Goal: Task Accomplishment & Management: Use online tool/utility

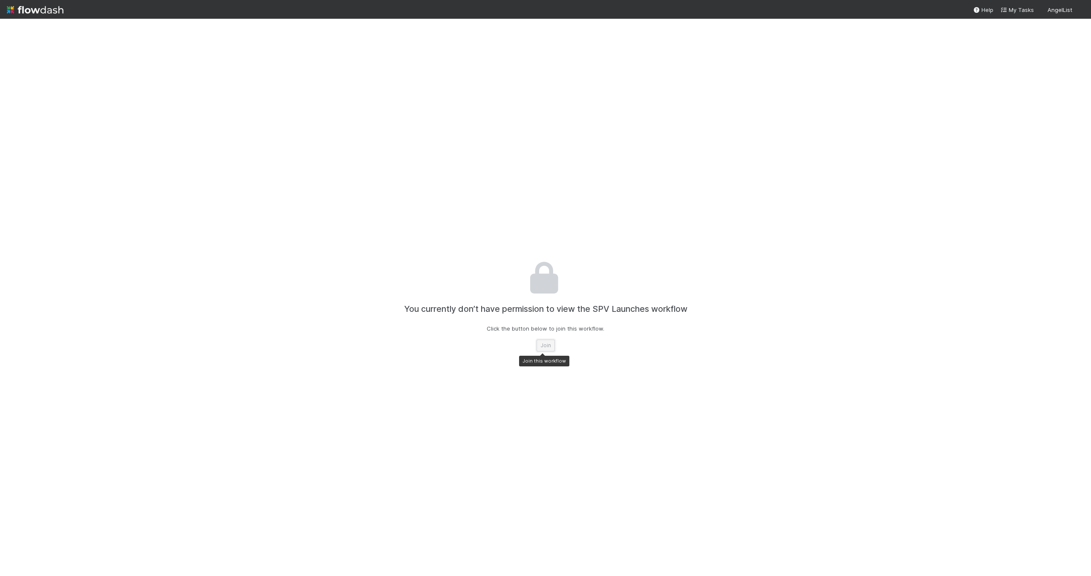
click at [546, 347] on button "Join" at bounding box center [545, 346] width 18 height 12
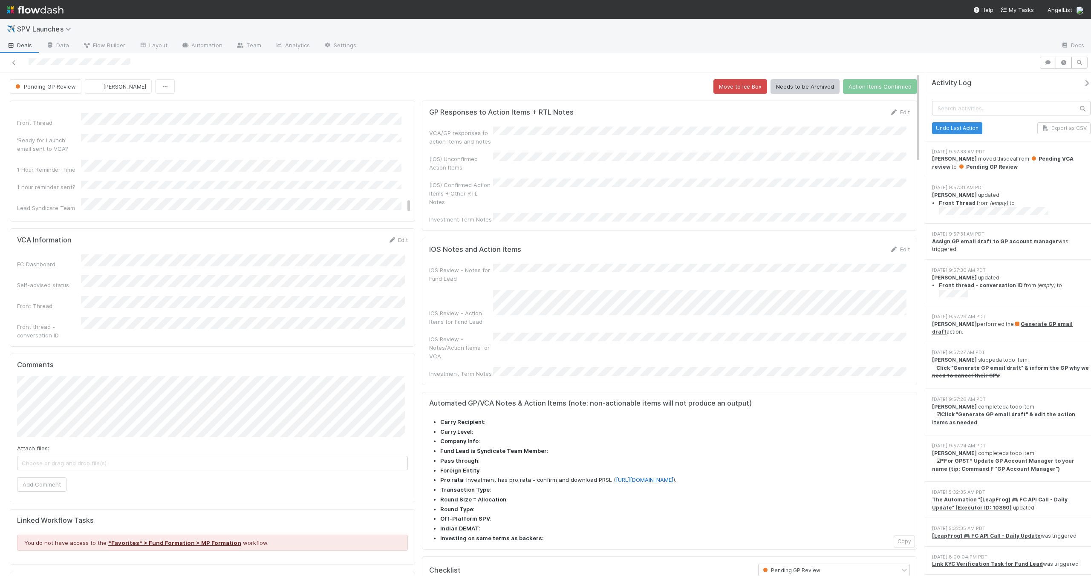
scroll to position [879, 0]
drag, startPoint x: 15, startPoint y: 173, endPoint x: 70, endPoint y: 173, distance: 55.0
click at [70, 173] on div "Details Edit FC Dashboard Self-advised status GP Account Manager IOS DRI Ready …" at bounding box center [212, 161] width 405 height 121
copy div "GP Form Email Array"
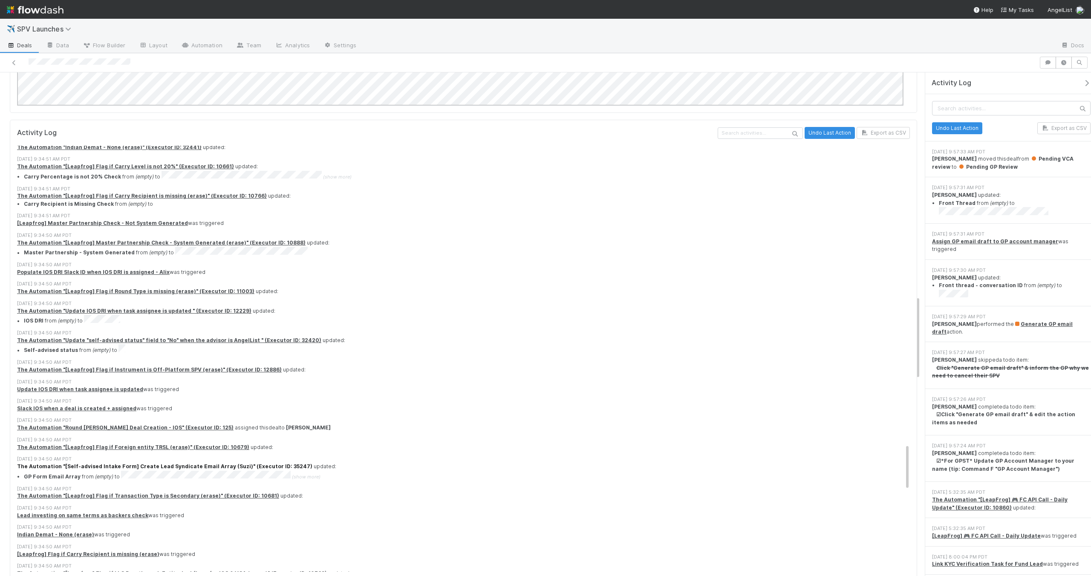
click at [185, 463] on strong "The Automation "[Self-advised Intake Form] Create Lead Syndicate Email Array (S…" at bounding box center [164, 466] width 295 height 6
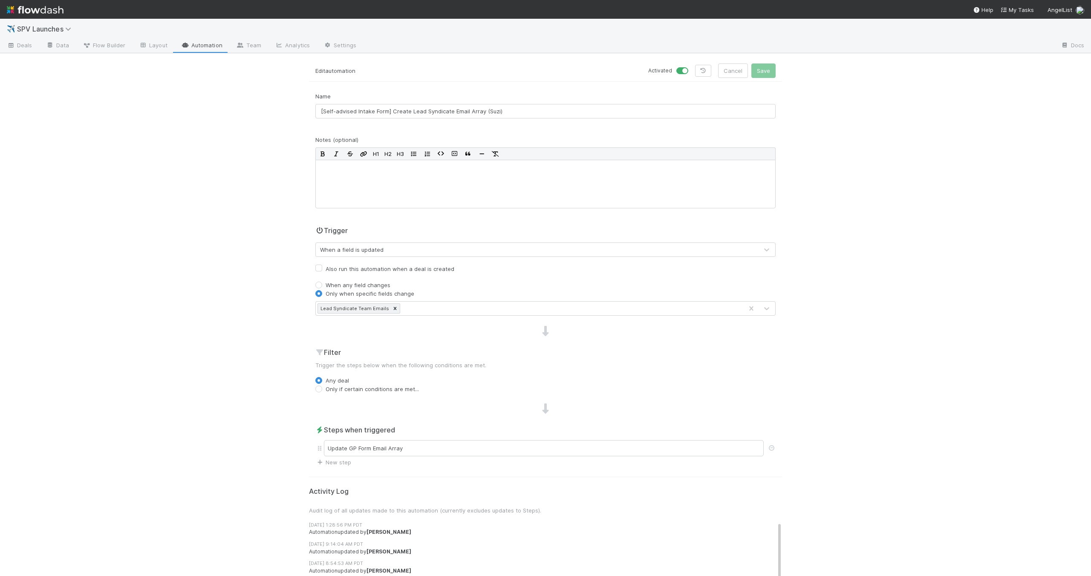
scroll to position [116, 0]
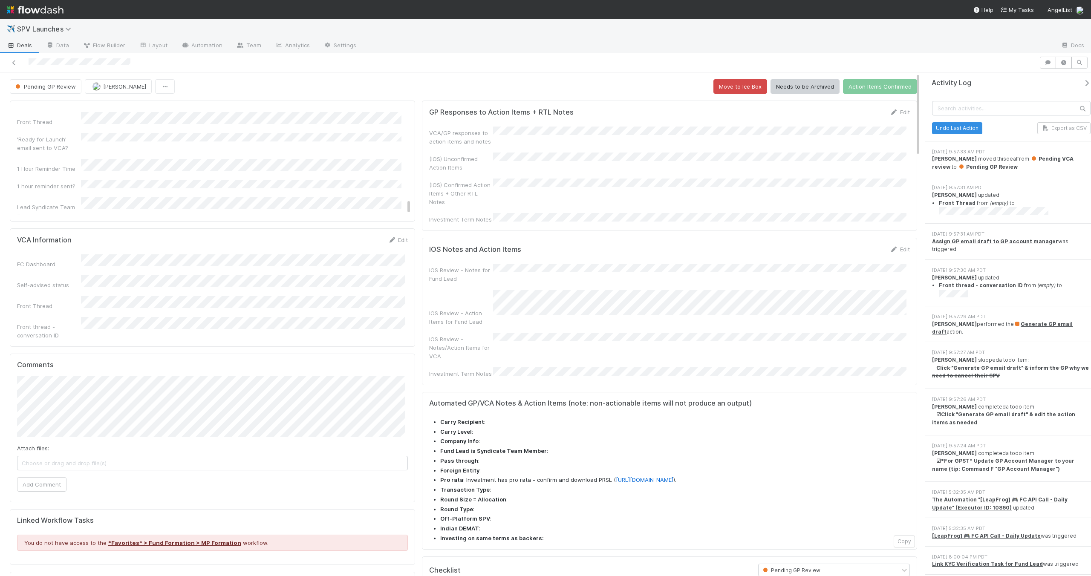
click at [58, 291] on div "GP Form Email Array" at bounding box center [49, 295] width 64 height 9
click at [376, 80] on div "Pending GP Review Madison Friedman Move to Ice Box Needs to be Archived Action …" at bounding box center [463, 86] width 907 height 14
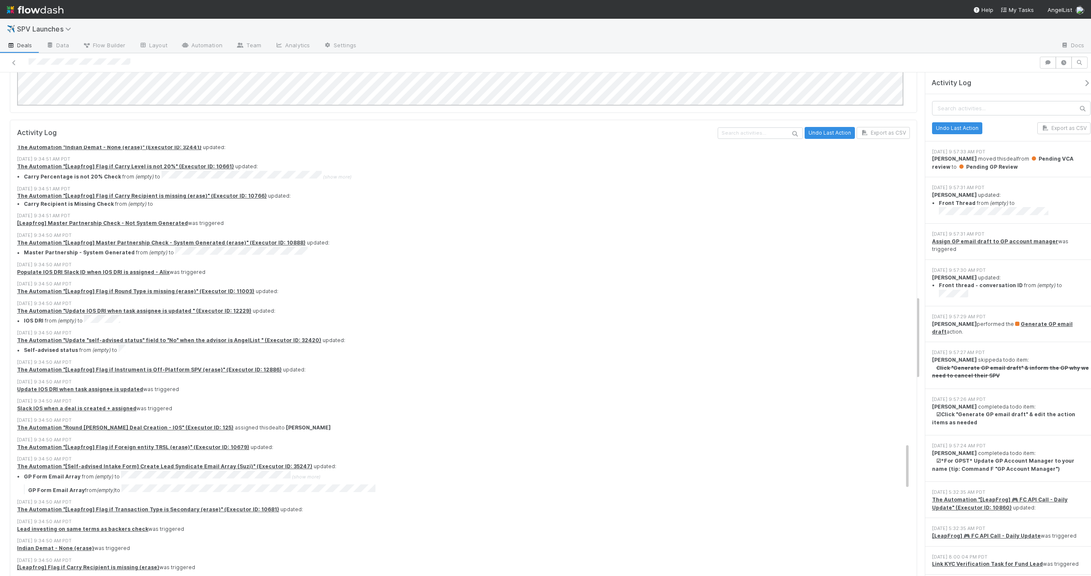
scroll to position [3293, 0]
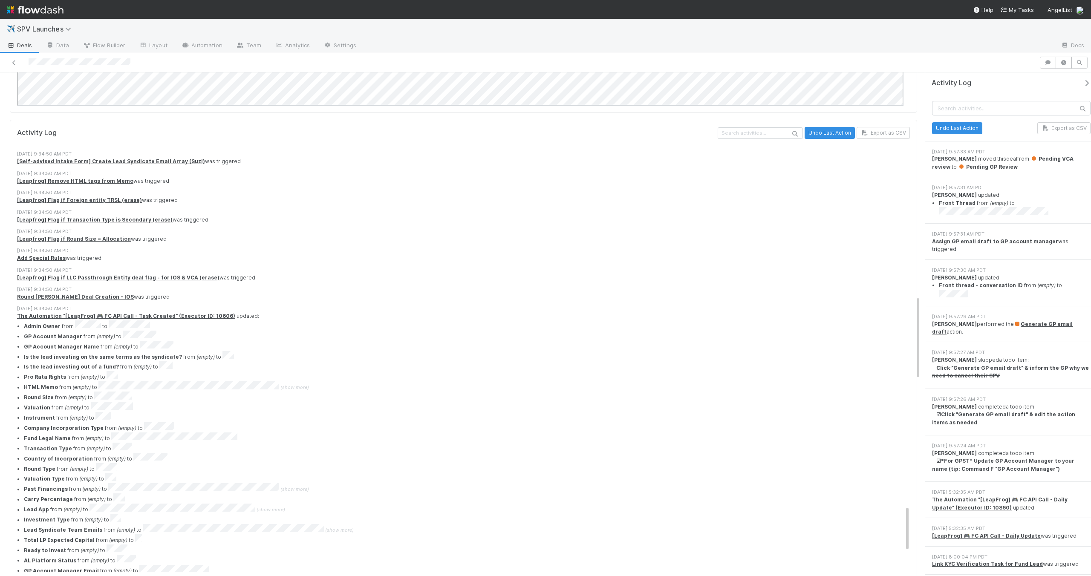
click at [327, 527] on span "(show more)" at bounding box center [339, 530] width 29 height 6
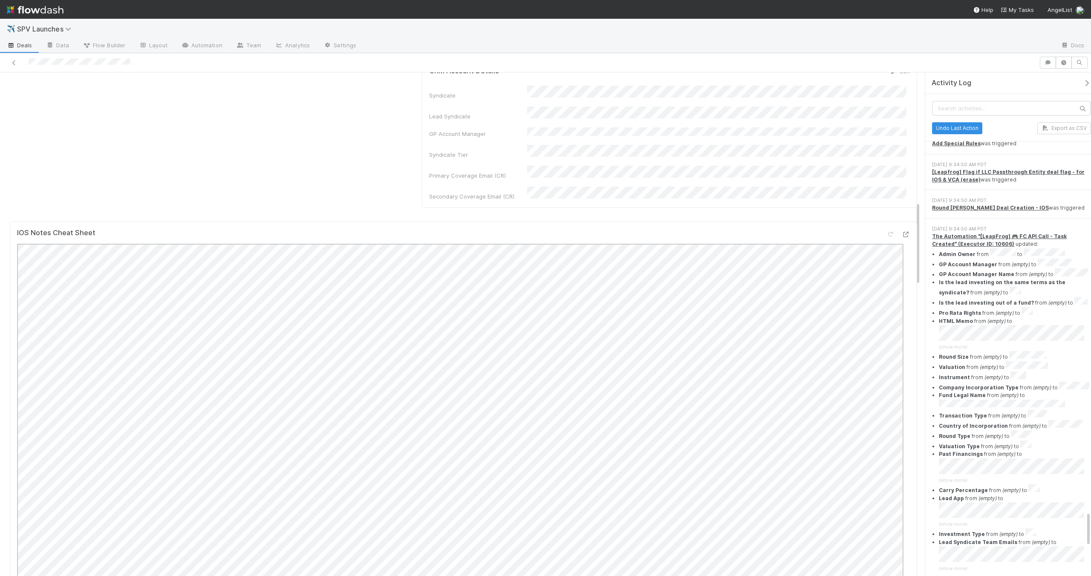
scroll to position [0, 0]
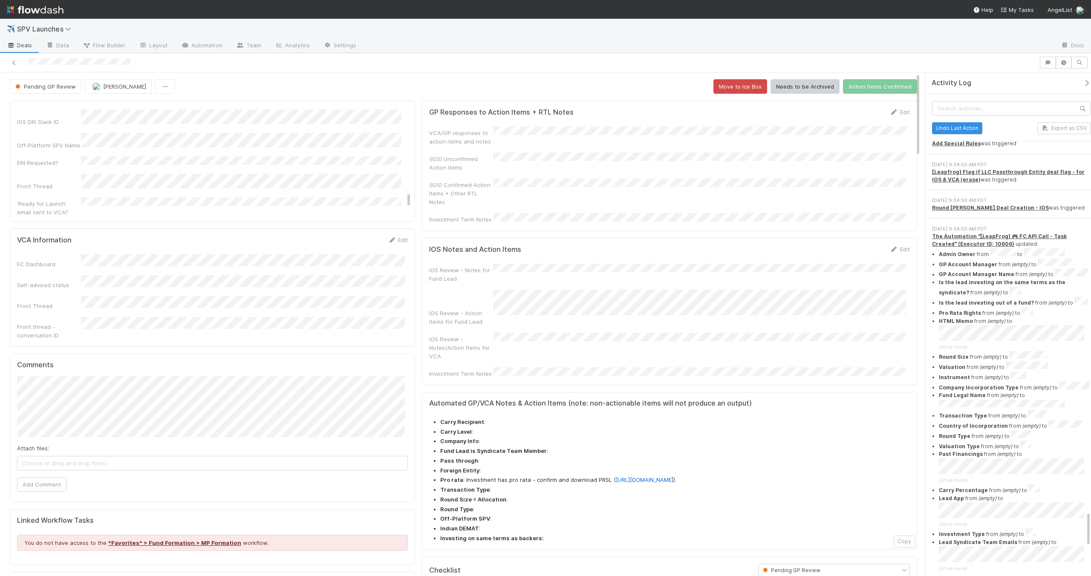
drag, startPoint x: 28, startPoint y: 167, endPoint x: 6, endPoint y: 160, distance: 23.3
copy div "Lead Syndicate Team Emails"
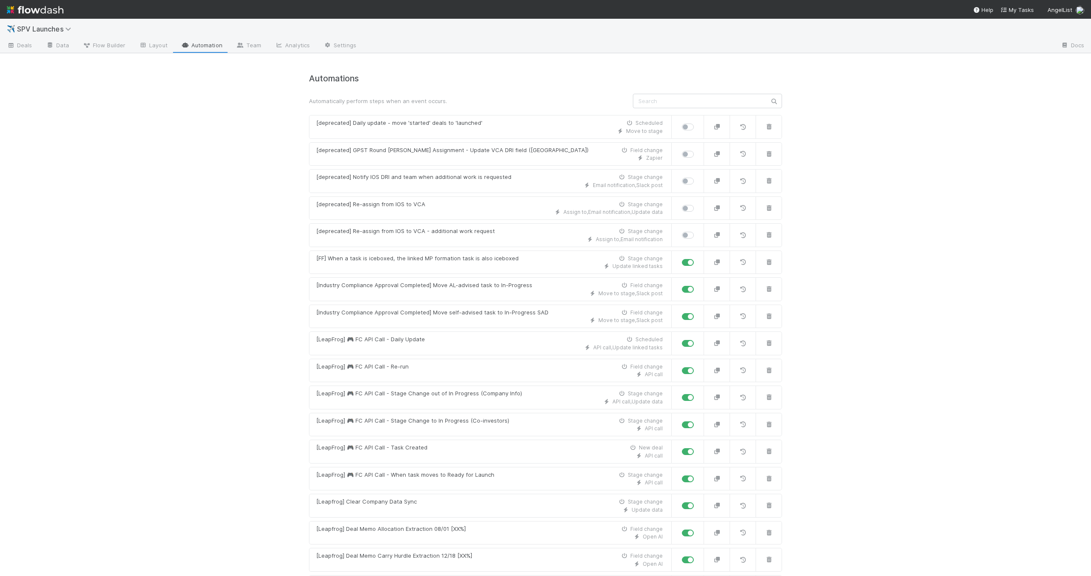
click at [169, 158] on div "✈️ SPV Launches Deals Data Flow Builder Layout Automation Team Analytics Settin…" at bounding box center [545, 297] width 1091 height 557
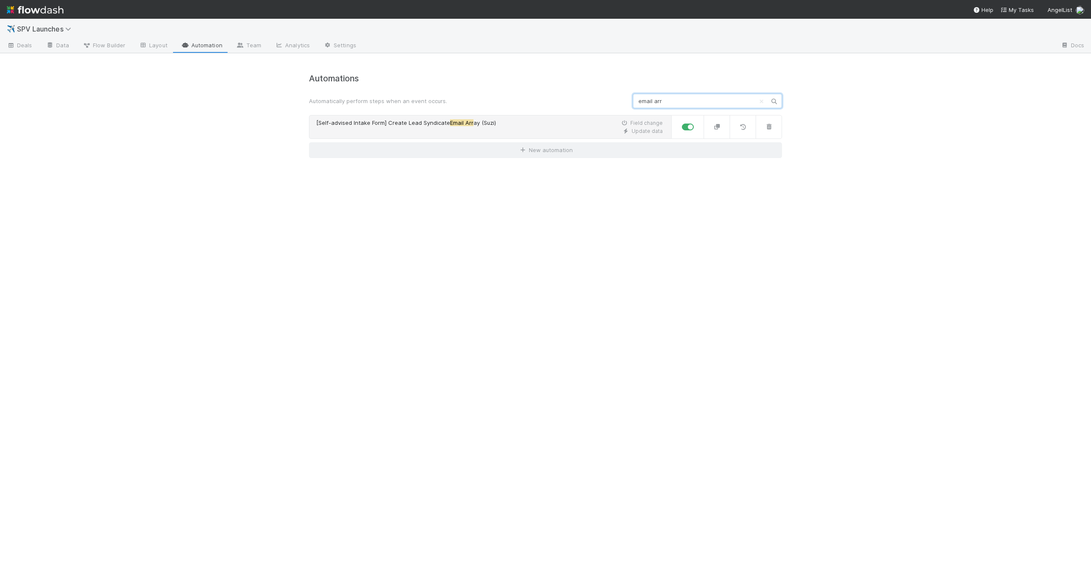
type input "email arr"
click at [416, 123] on span "[Self-advised Intake Form] Create Lead Syndicate" at bounding box center [383, 122] width 134 height 7
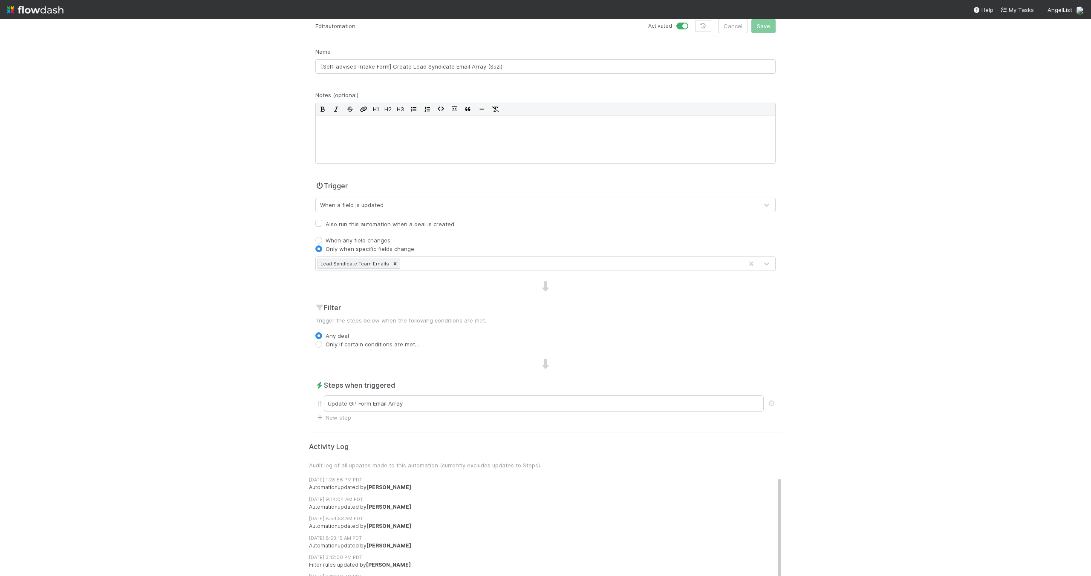
scroll to position [48, 0]
click at [386, 402] on div "Update GP Form Email Array" at bounding box center [544, 400] width 440 height 16
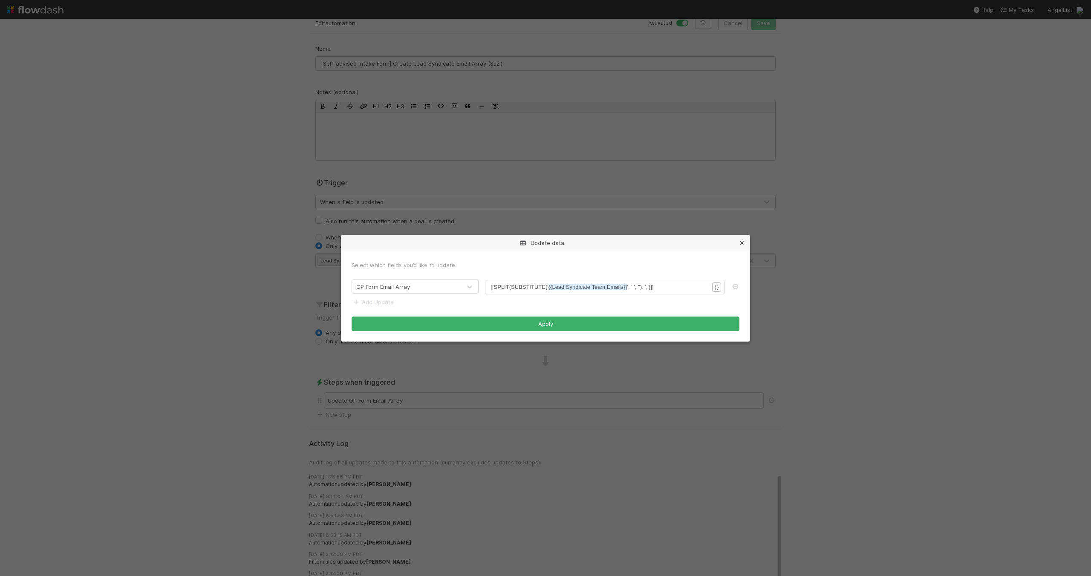
click at [741, 243] on icon at bounding box center [742, 243] width 9 height 6
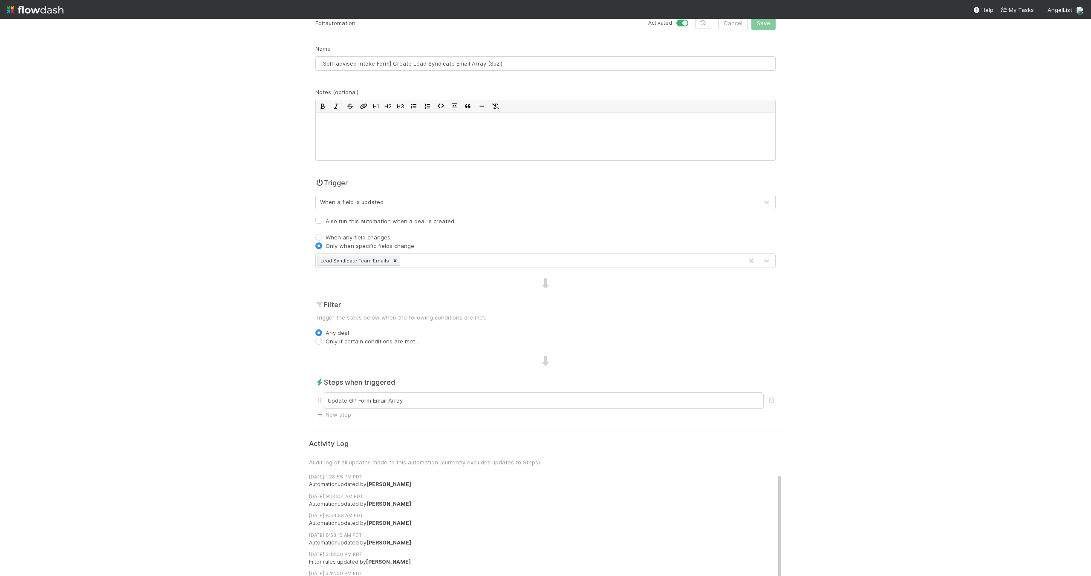
click at [340, 258] on div "Lead Syndicate Team Emails" at bounding box center [354, 260] width 72 height 9
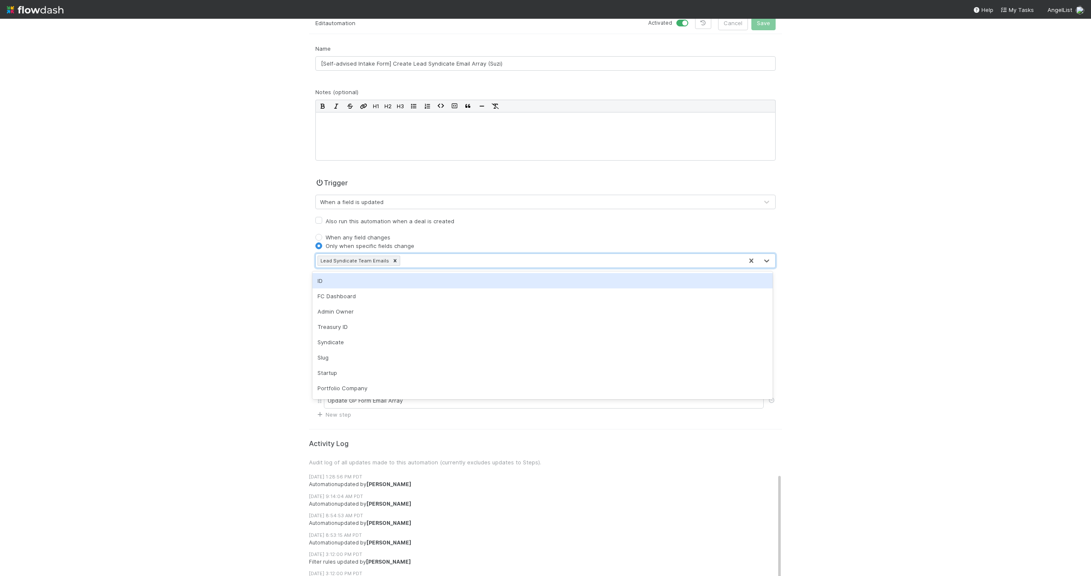
click at [340, 258] on div "Lead Syndicate Team Emails" at bounding box center [354, 260] width 72 height 9
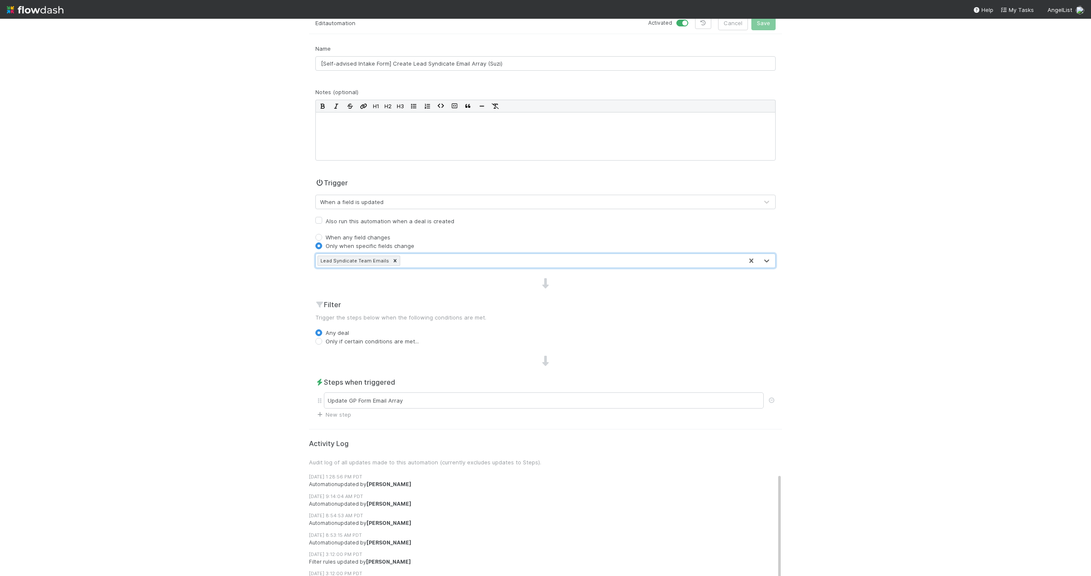
click at [340, 258] on div "Lead Syndicate Team Emails" at bounding box center [354, 260] width 72 height 9
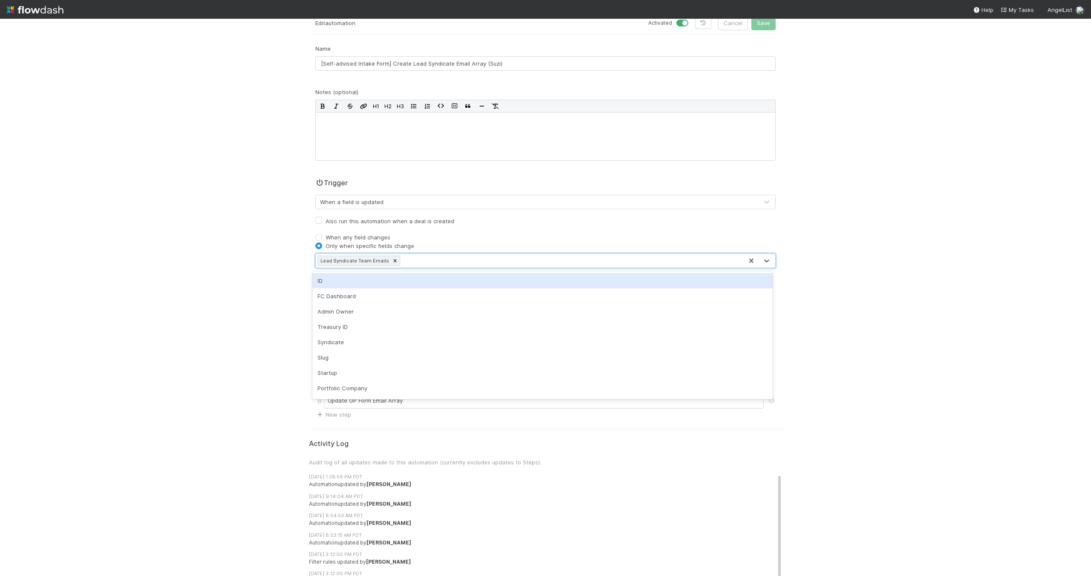
click at [340, 258] on div "Lead Syndicate Team Emails" at bounding box center [354, 260] width 72 height 9
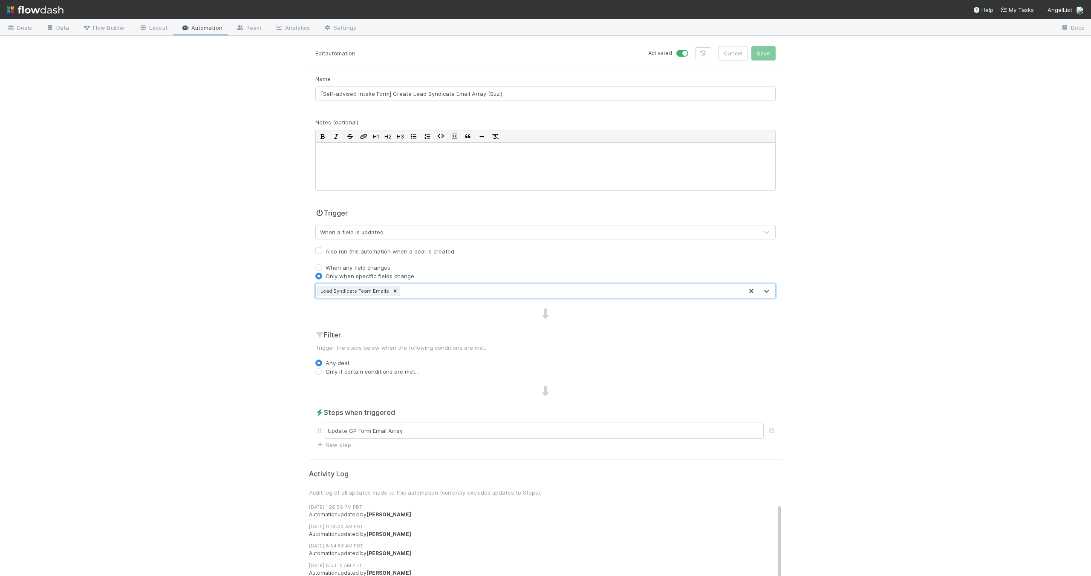
scroll to position [0, 0]
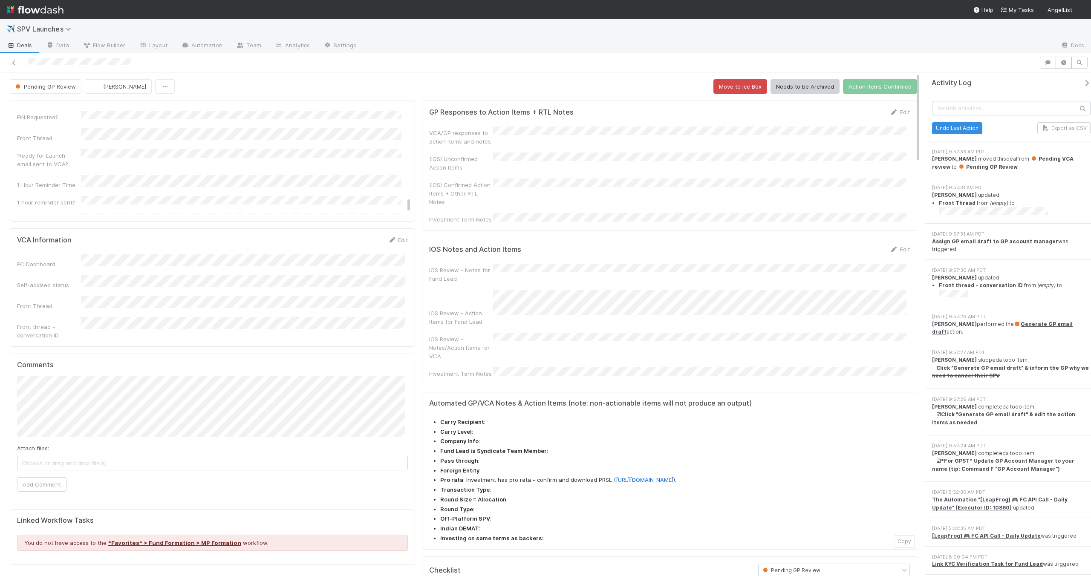
scroll to position [1023, 0]
click at [375, 283] on div "Front thread - conversation ID" at bounding box center [214, 295] width 394 height 25
click at [357, 115] on button "Save" at bounding box center [365, 115] width 24 height 14
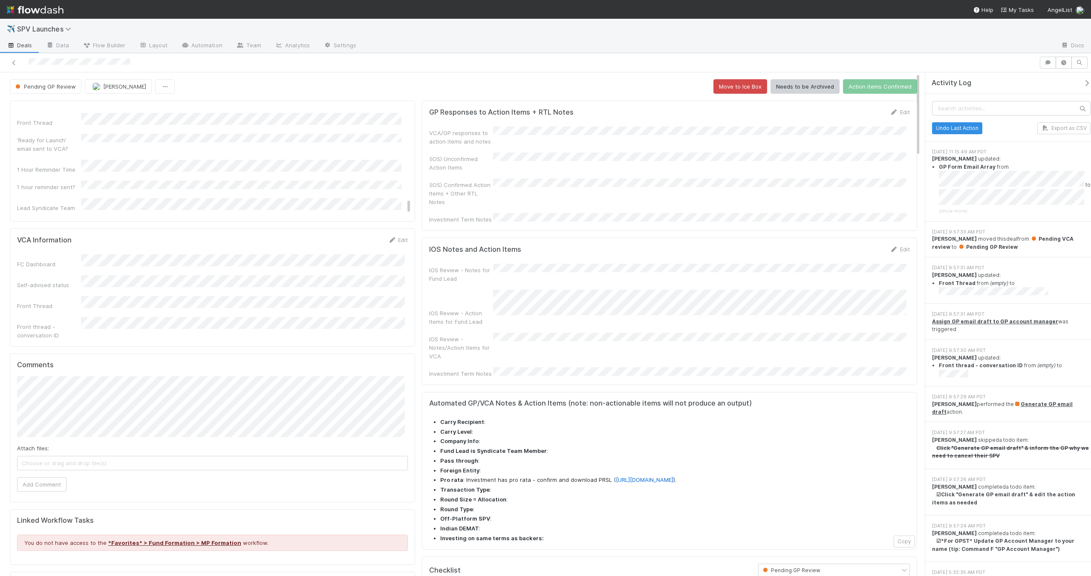
scroll to position [879, 0]
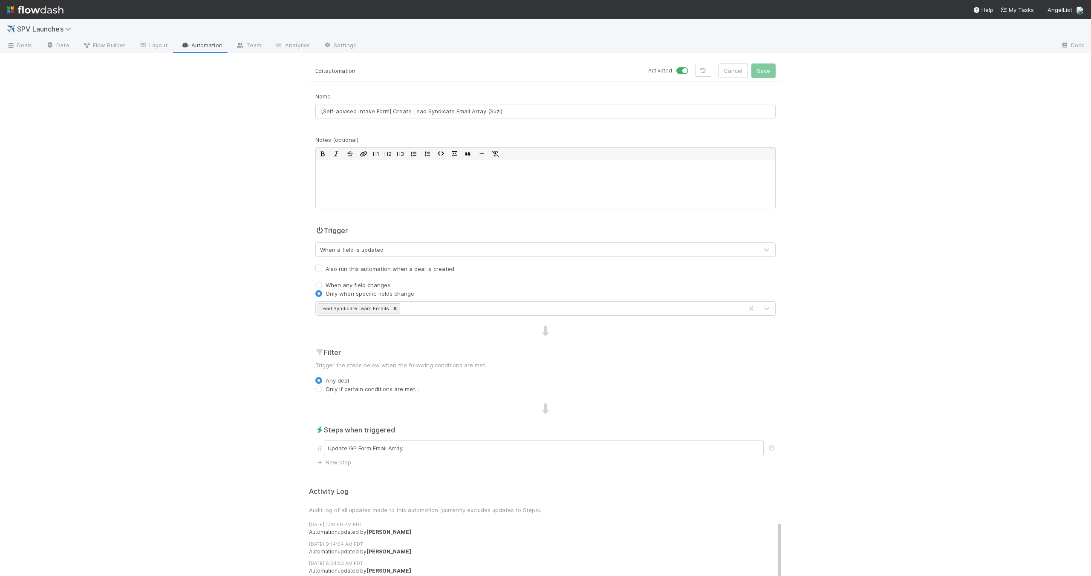
click at [855, 406] on div "✈️ SPV Launches Deals Data Flow Builder Layout Automation Team Analytics Settin…" at bounding box center [545, 297] width 1091 height 557
